Goal: Transaction & Acquisition: Download file/media

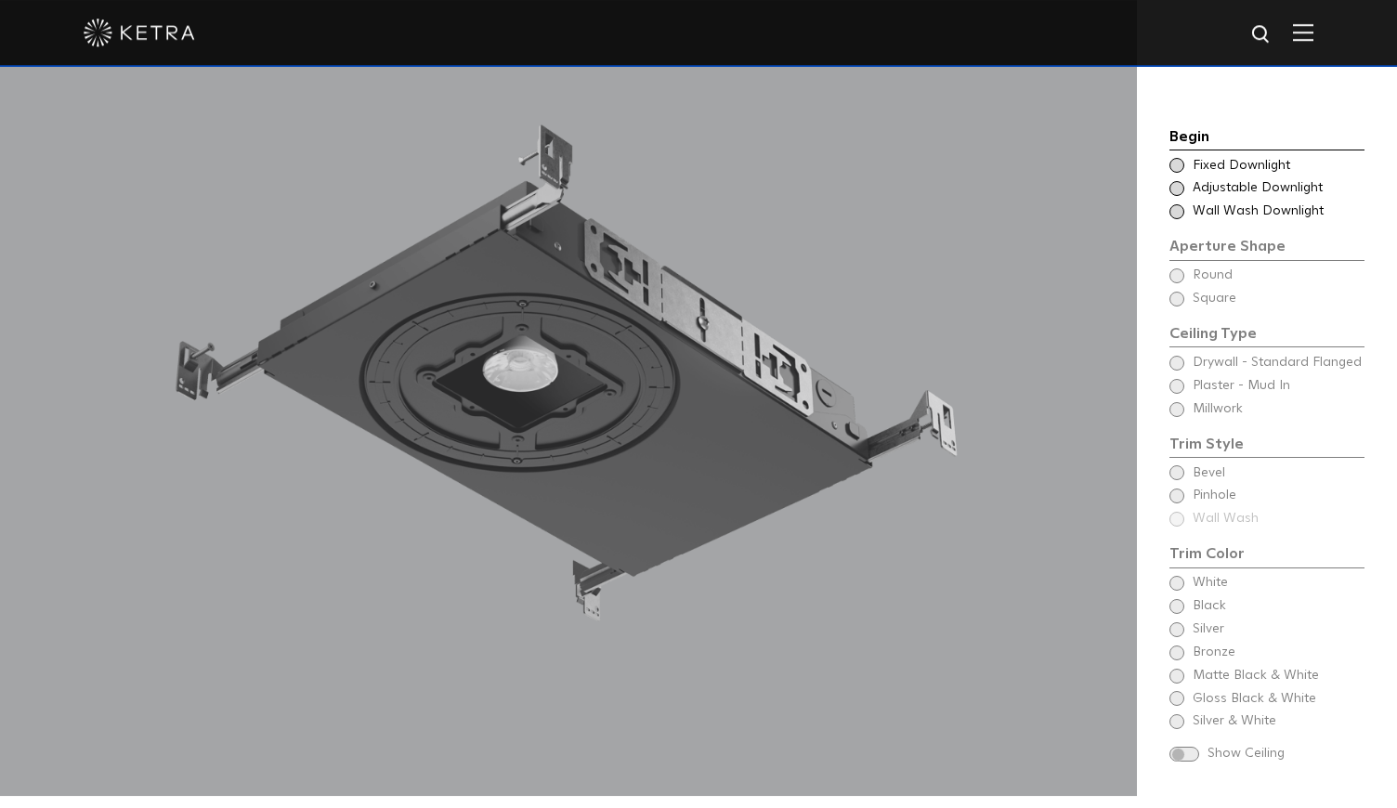
scroll to position [1720, 0]
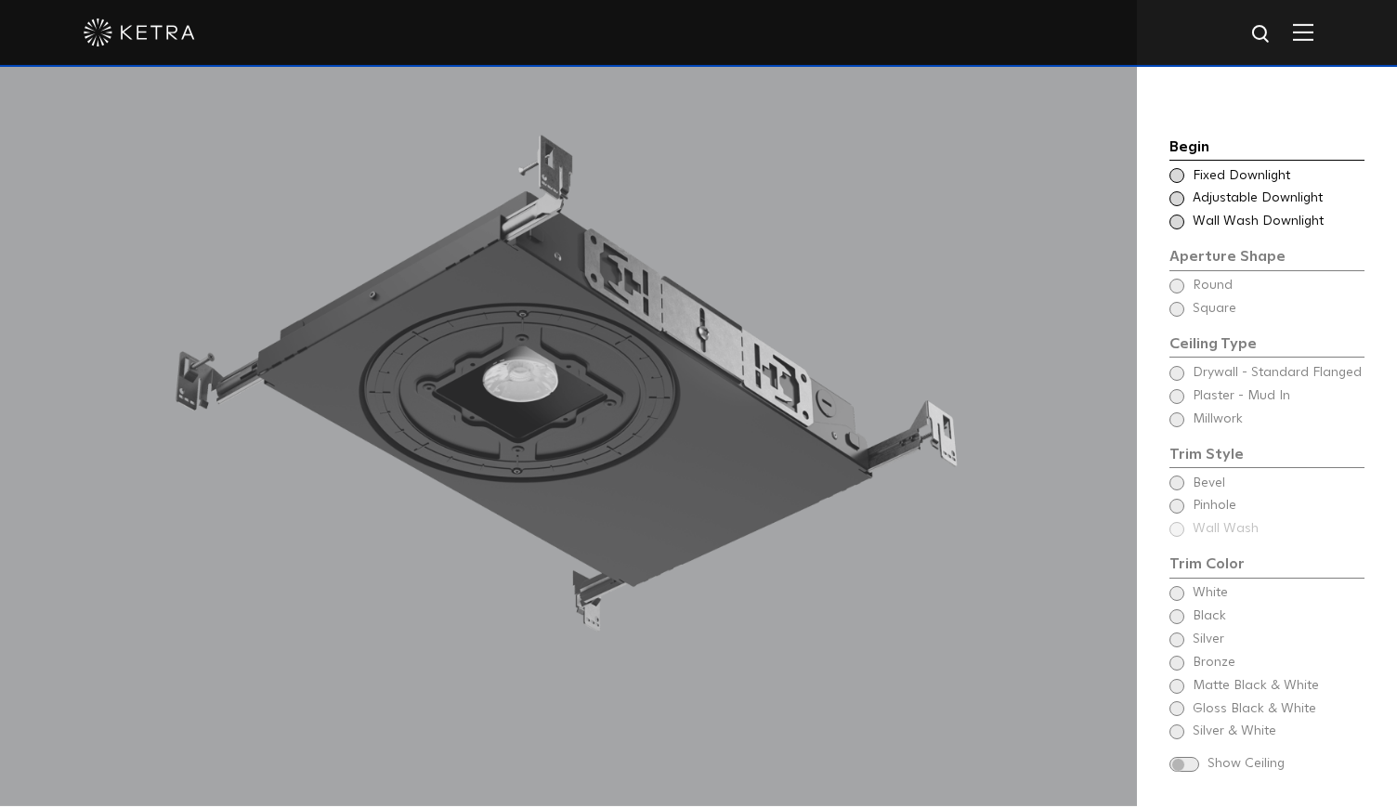
click at [1174, 346] on div "Begin Choose Aperture Shape Fixed Downlight Choose Aperture Shape Adjustable Do…" at bounding box center [1267, 458] width 195 height 644
click at [1179, 191] on span at bounding box center [1177, 198] width 15 height 15
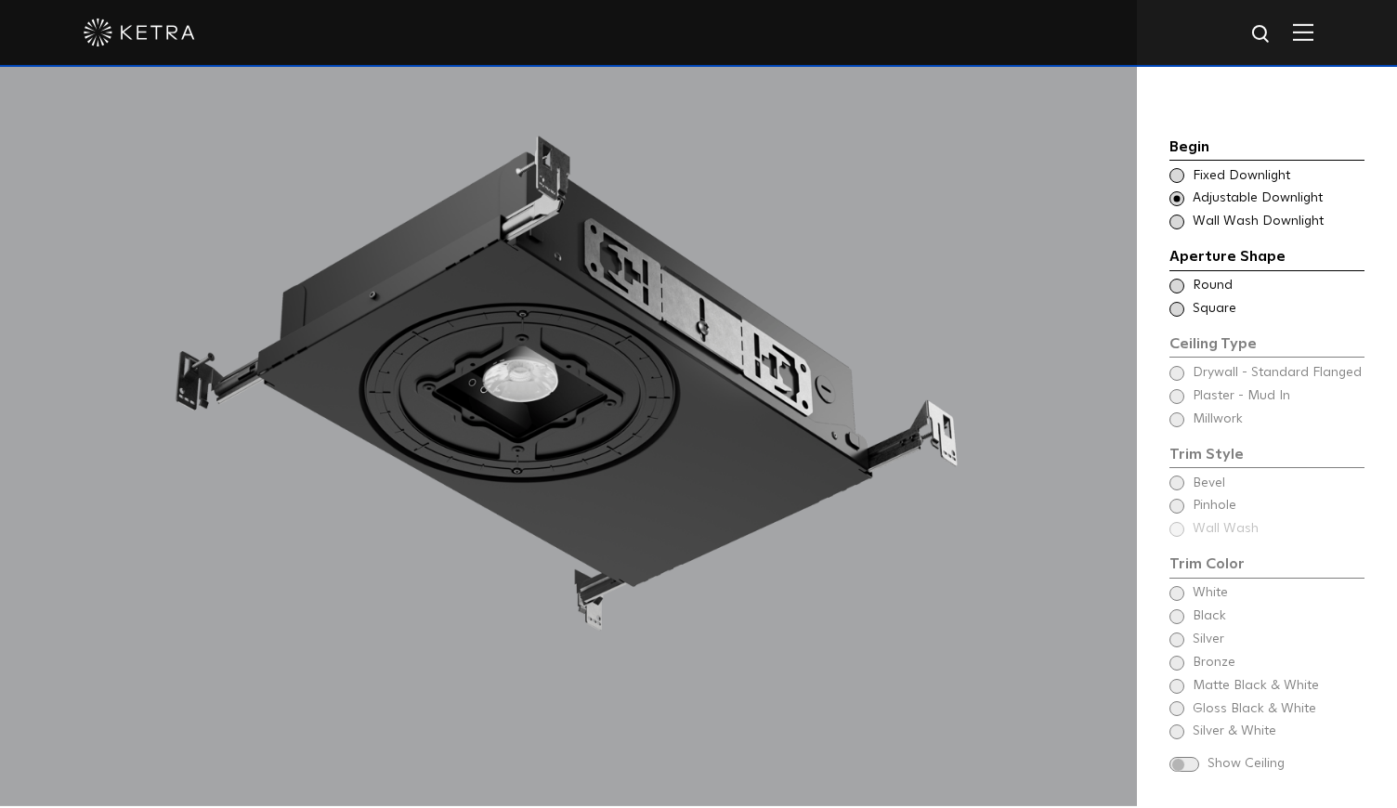
click at [1175, 302] on span at bounding box center [1177, 309] width 15 height 15
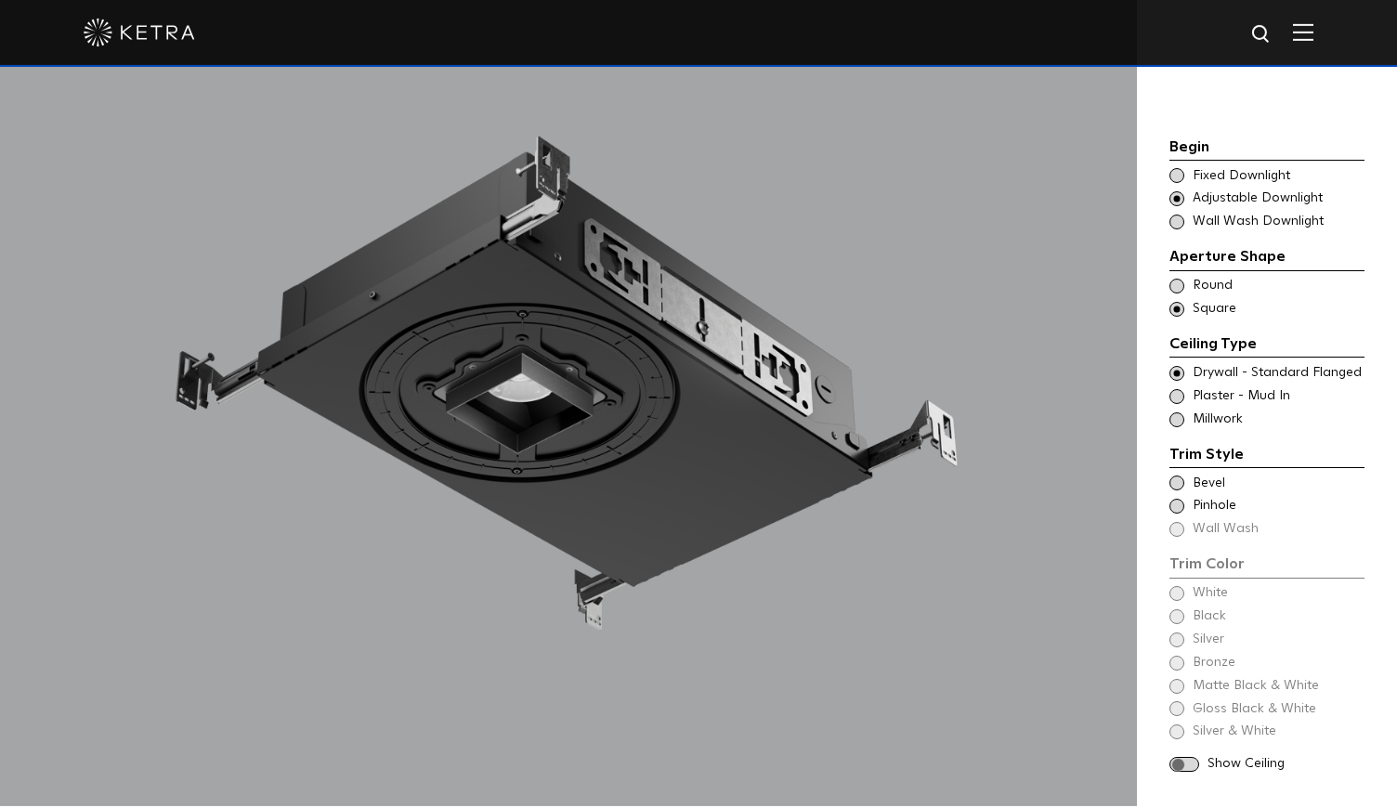
click at [1177, 389] on span at bounding box center [1177, 396] width 15 height 15
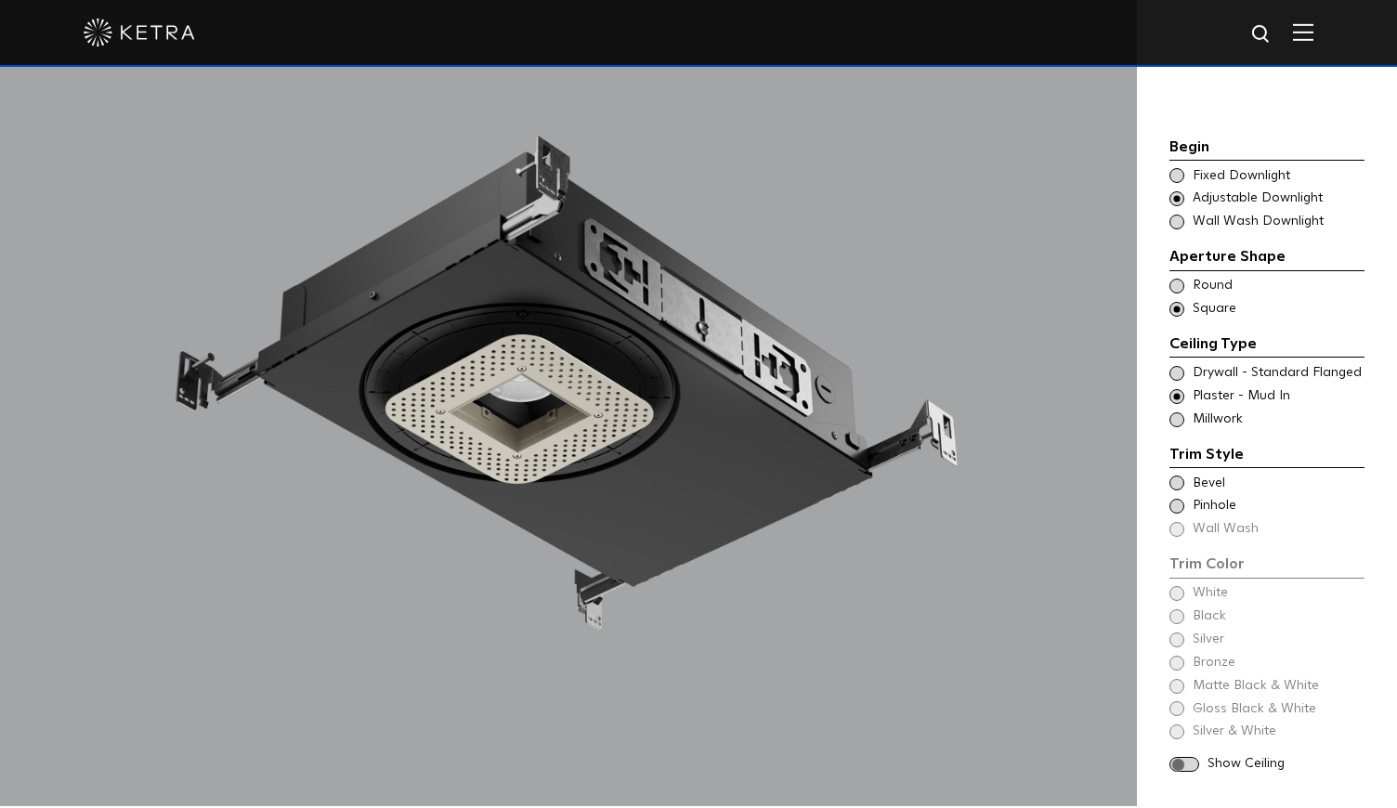
click at [1179, 366] on span at bounding box center [1177, 373] width 15 height 15
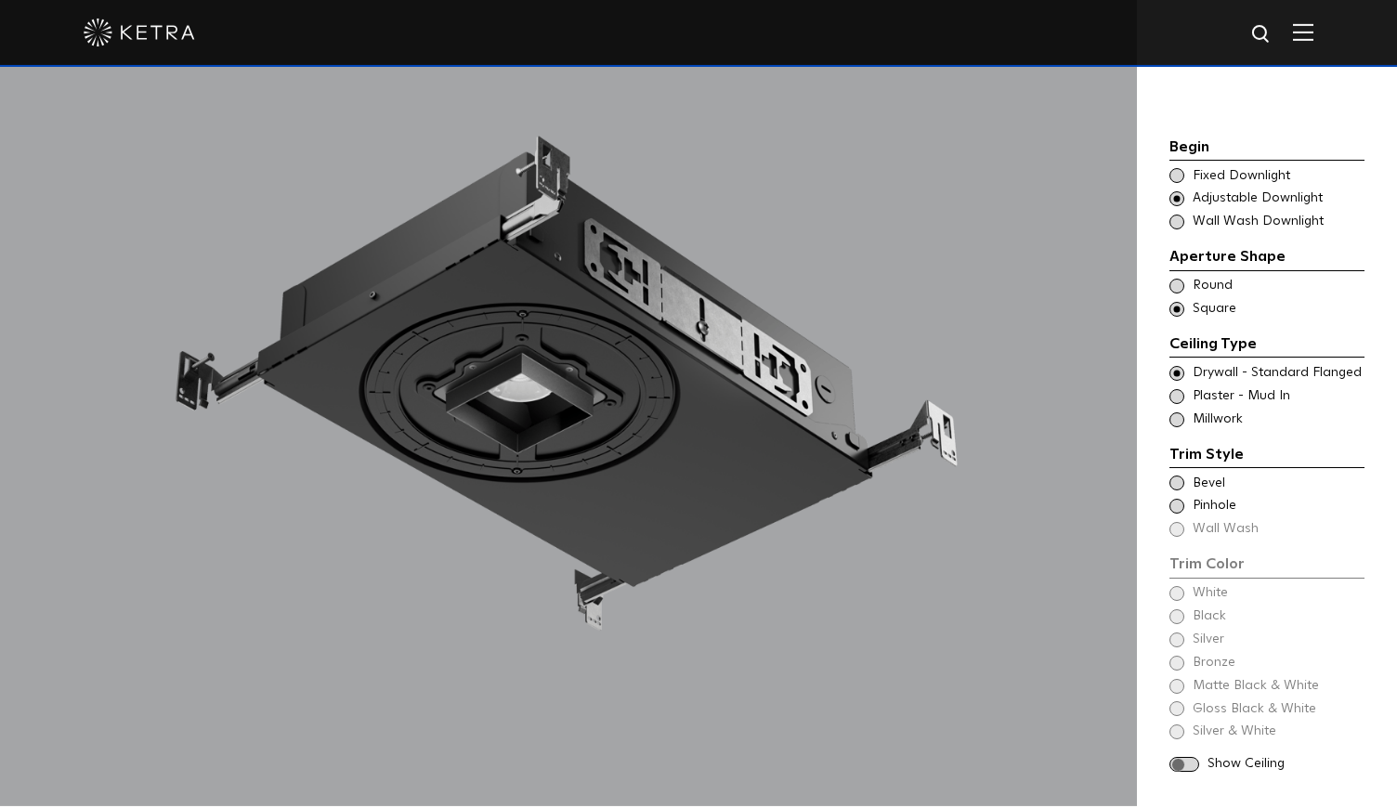
click at [1177, 476] on span at bounding box center [1177, 483] width 15 height 15
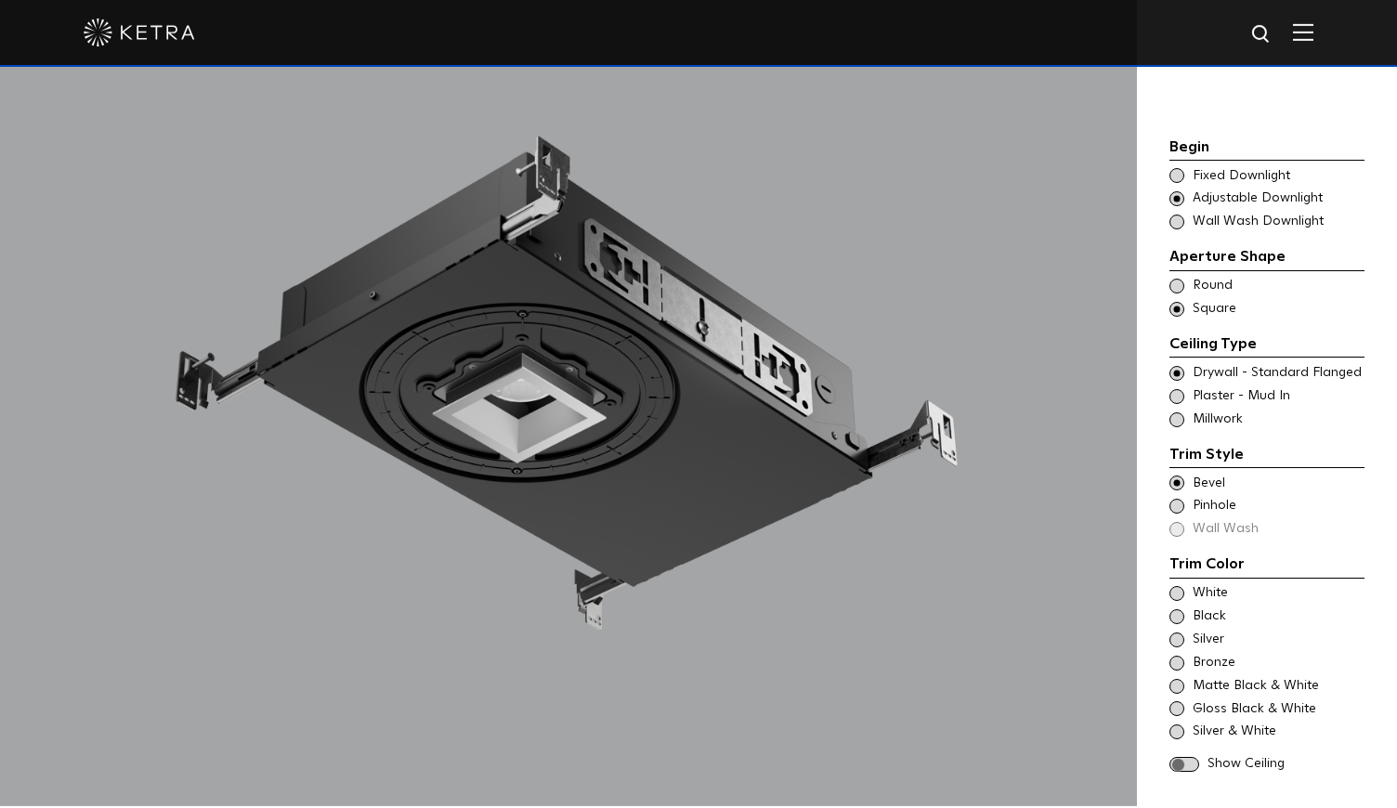
click at [1186, 757] on span at bounding box center [1185, 765] width 30 height 16
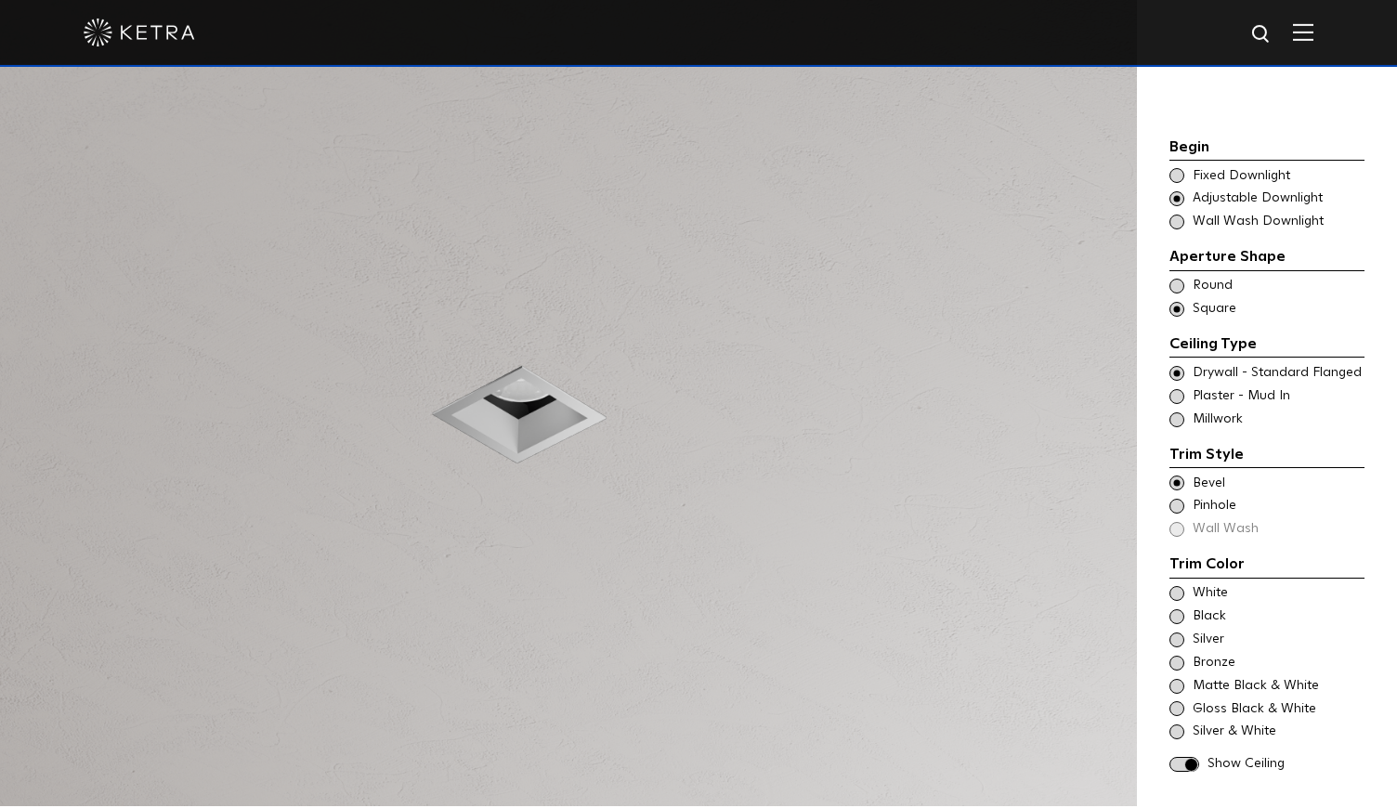
click at [1186, 757] on span at bounding box center [1185, 765] width 30 height 16
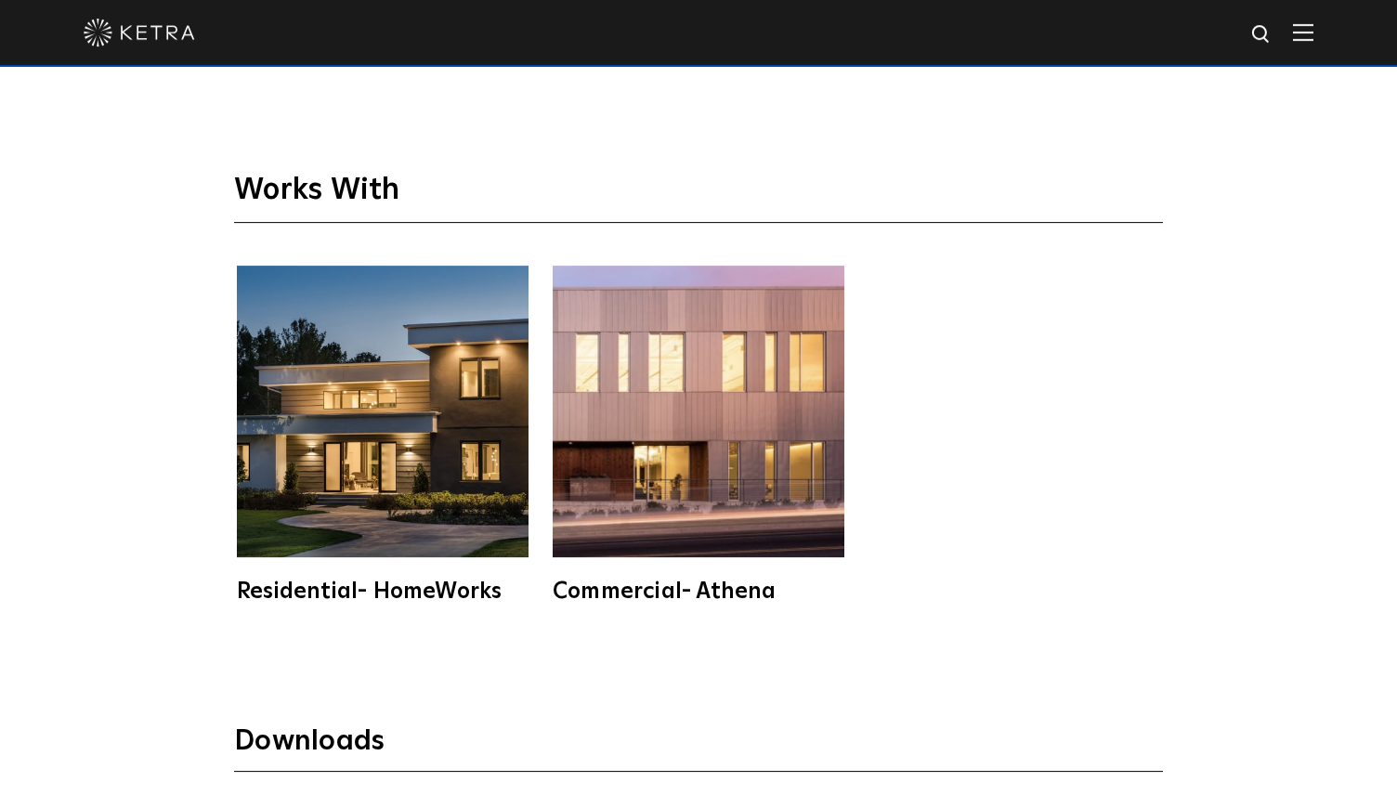
scroll to position [4824, 0]
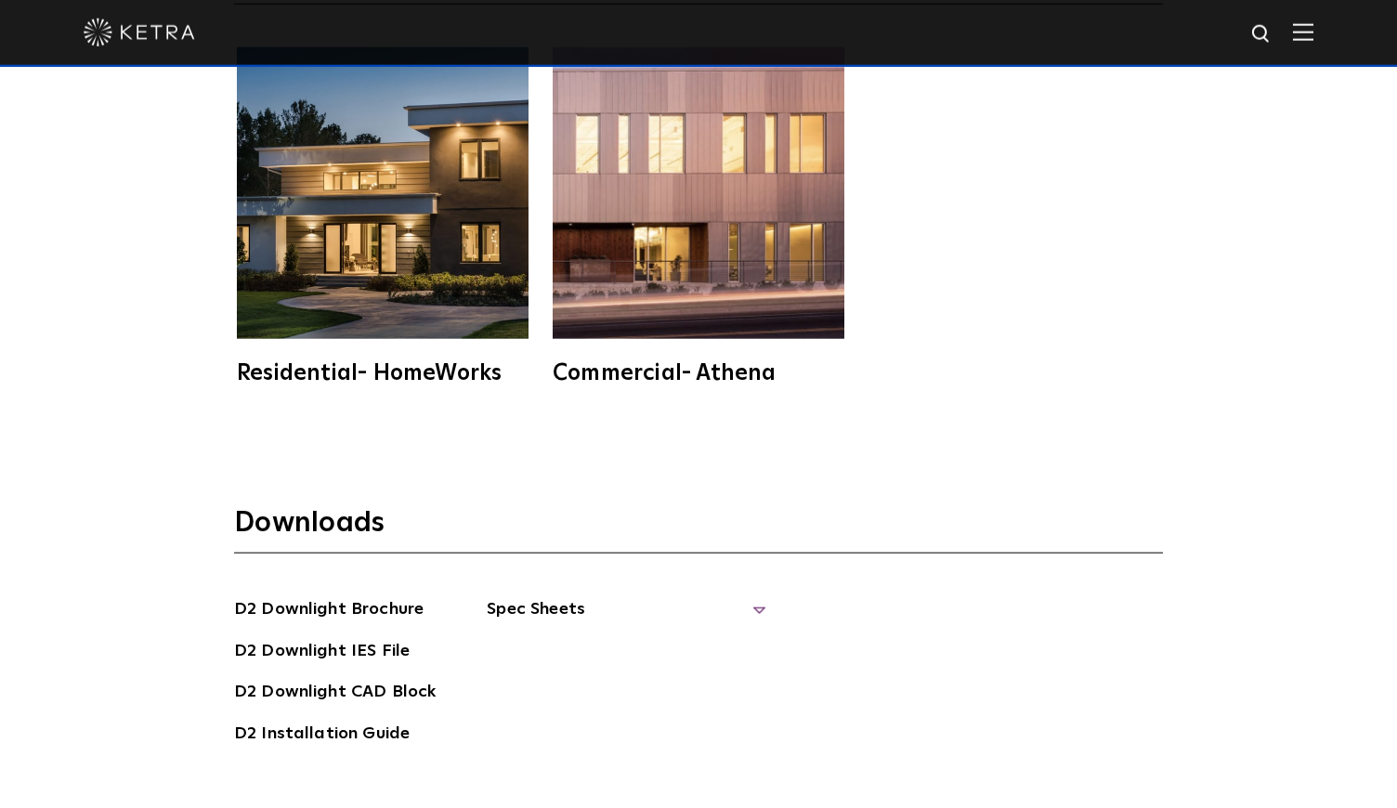
click at [649, 596] on span "Spec Sheets" at bounding box center [626, 616] width 279 height 41
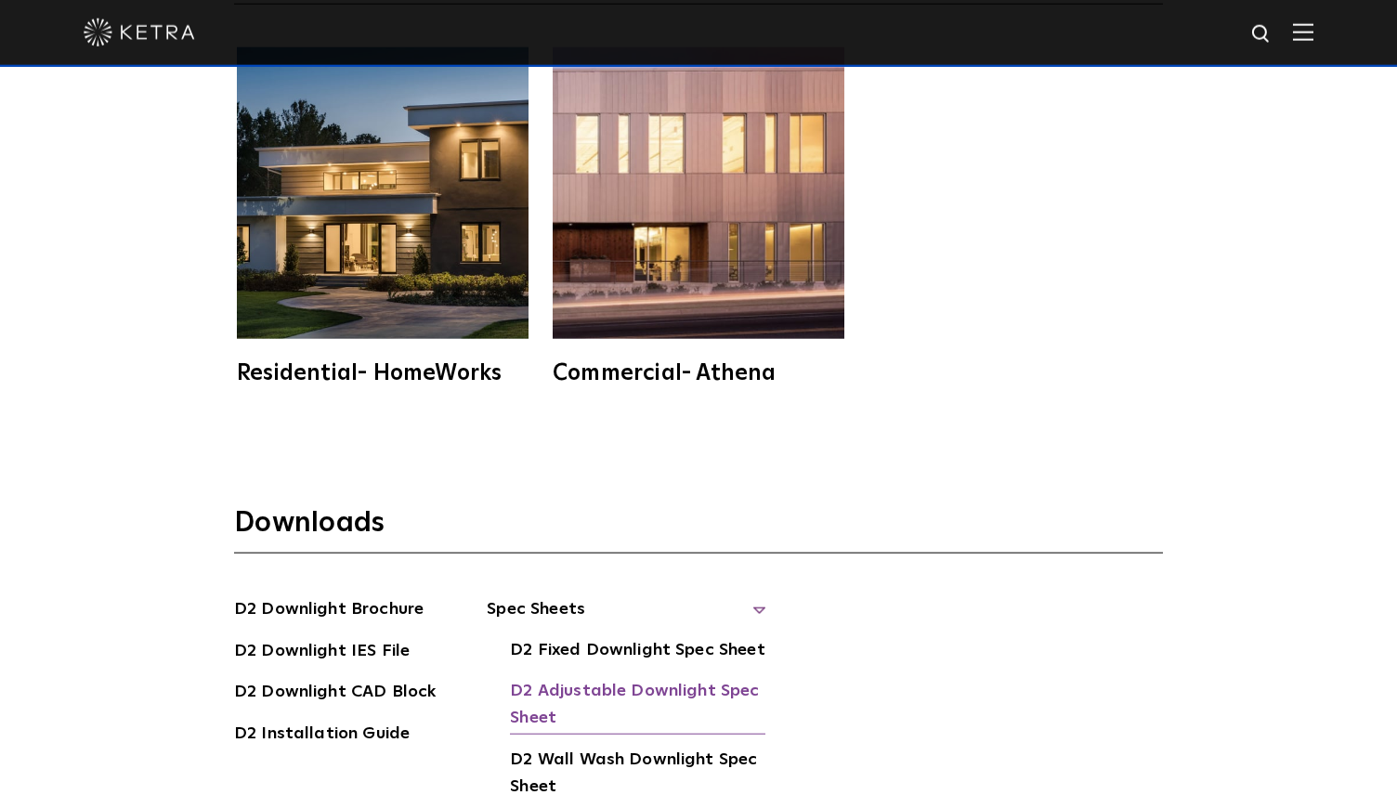
click at [623, 678] on link "D2 Adjustable Downlight Spec Sheet" at bounding box center [638, 706] width 256 height 57
